Goal: Transaction & Acquisition: Book appointment/travel/reservation

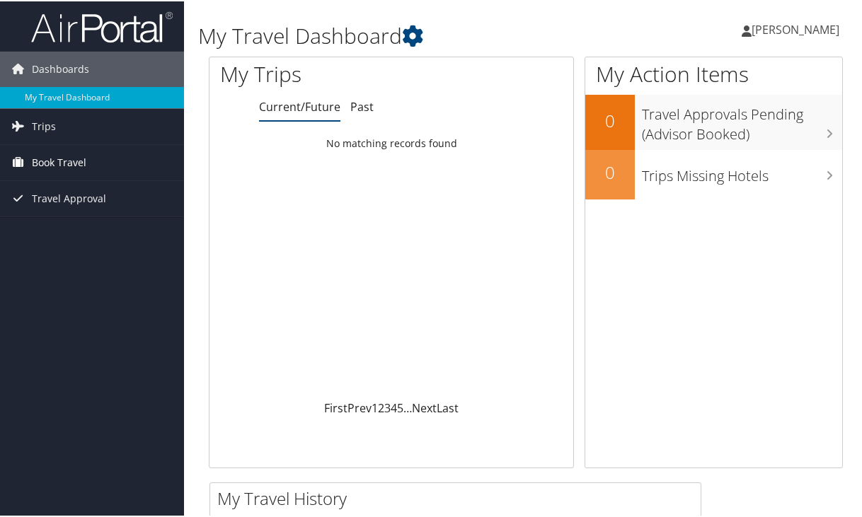
click at [38, 158] on span "Book Travel" at bounding box center [59, 161] width 55 height 35
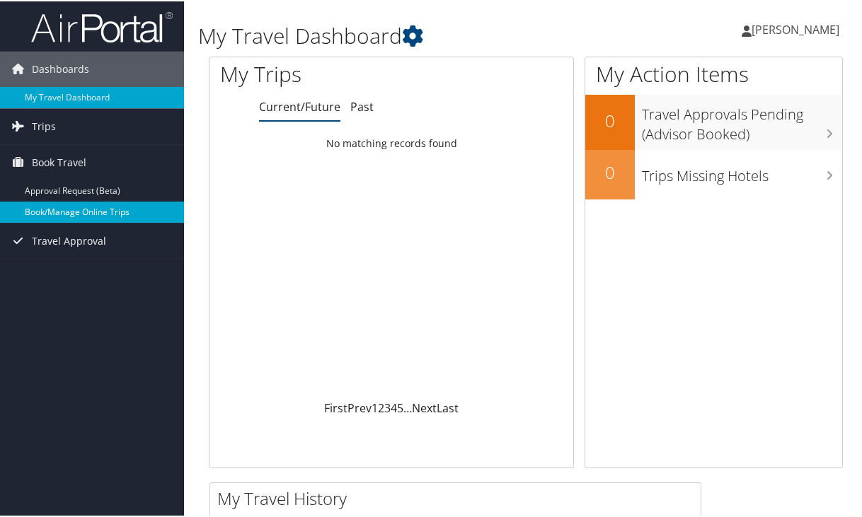
click at [36, 210] on link "Book/Manage Online Trips" at bounding box center [92, 210] width 184 height 21
